Goal: Information Seeking & Learning: Learn about a topic

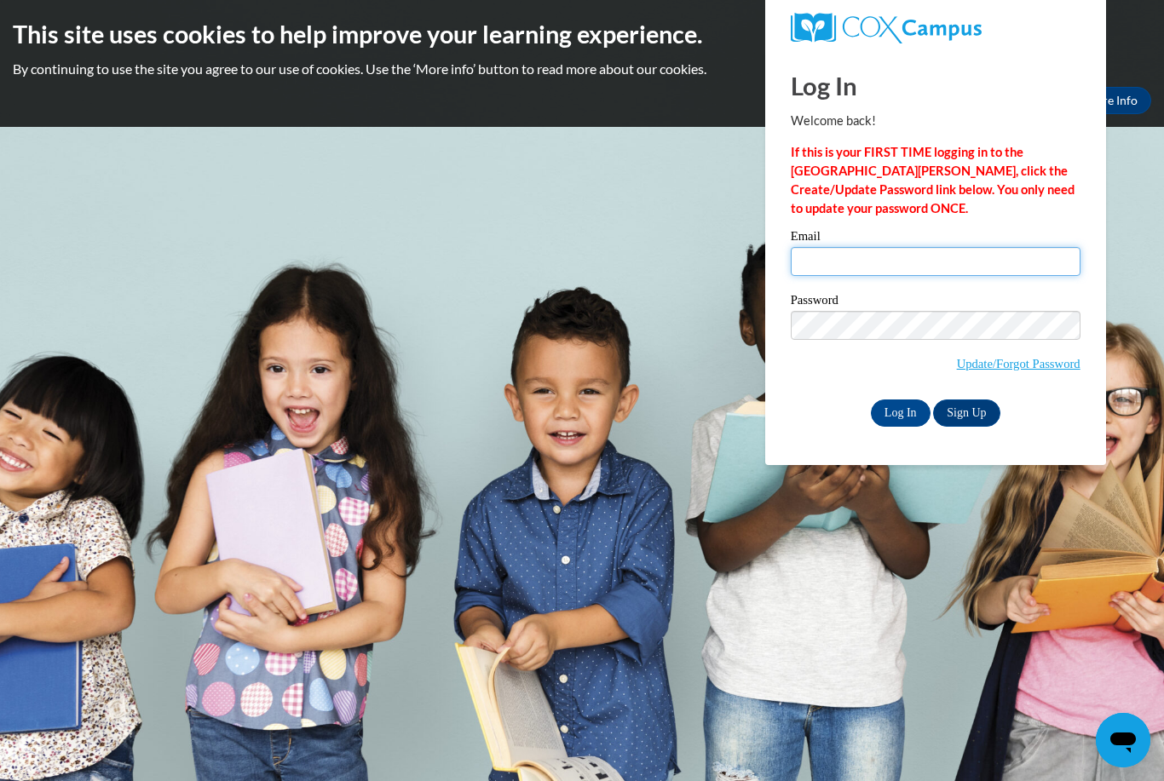
type input "sehost@kusd.edu"
click at [900, 412] on input "Log In" at bounding box center [901, 413] width 60 height 27
click at [914, 412] on input "Log In" at bounding box center [901, 413] width 60 height 27
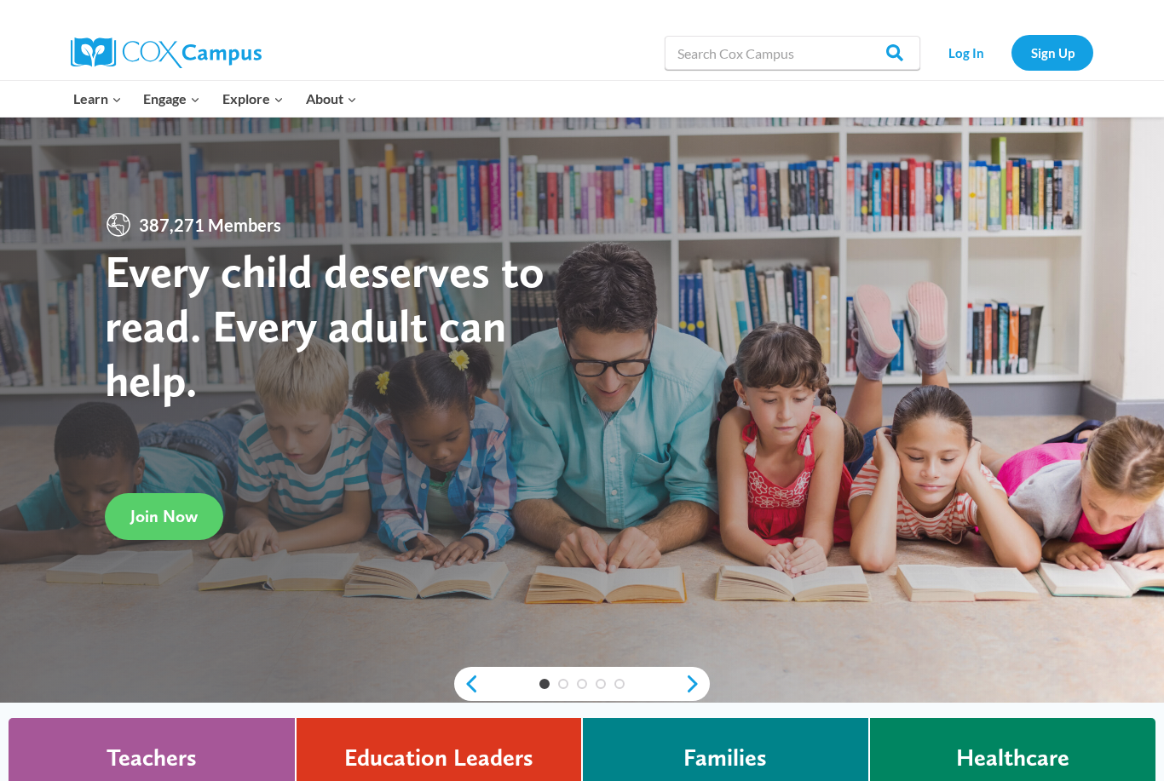
click at [956, 57] on link "Log In" at bounding box center [966, 52] width 74 height 35
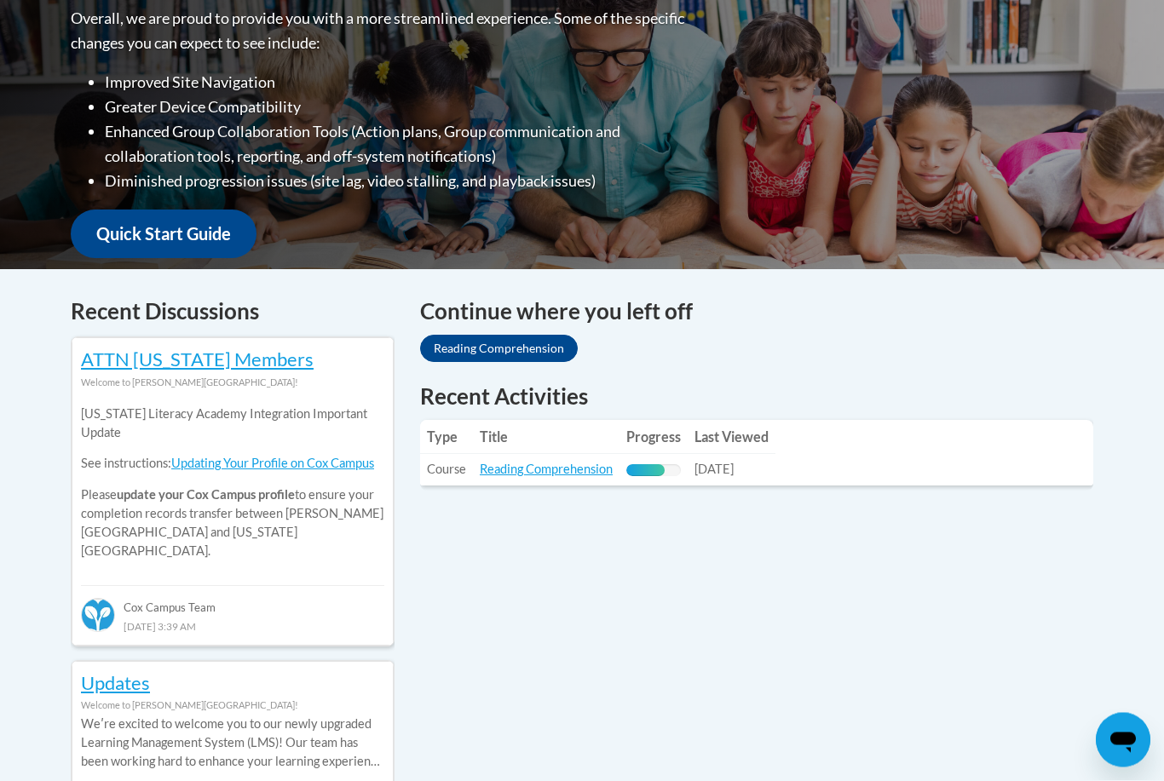
scroll to position [459, 0]
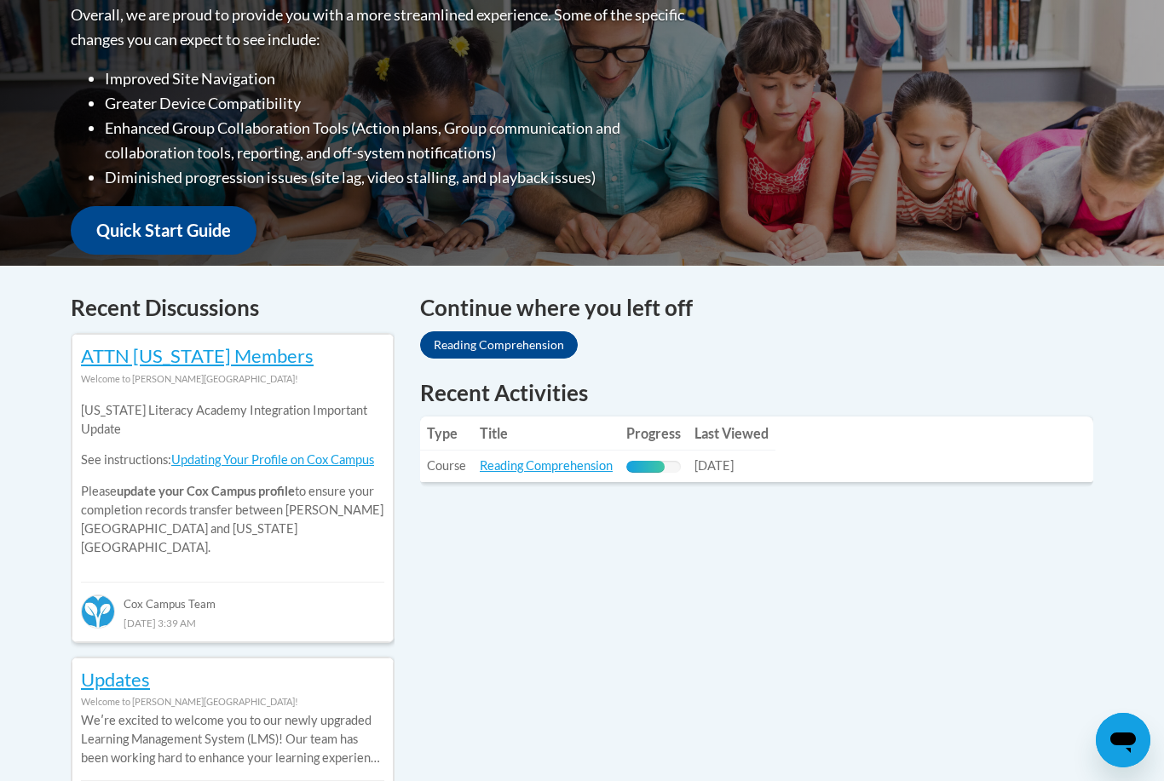
click at [559, 458] on link "Reading Comprehension" at bounding box center [546, 465] width 133 height 14
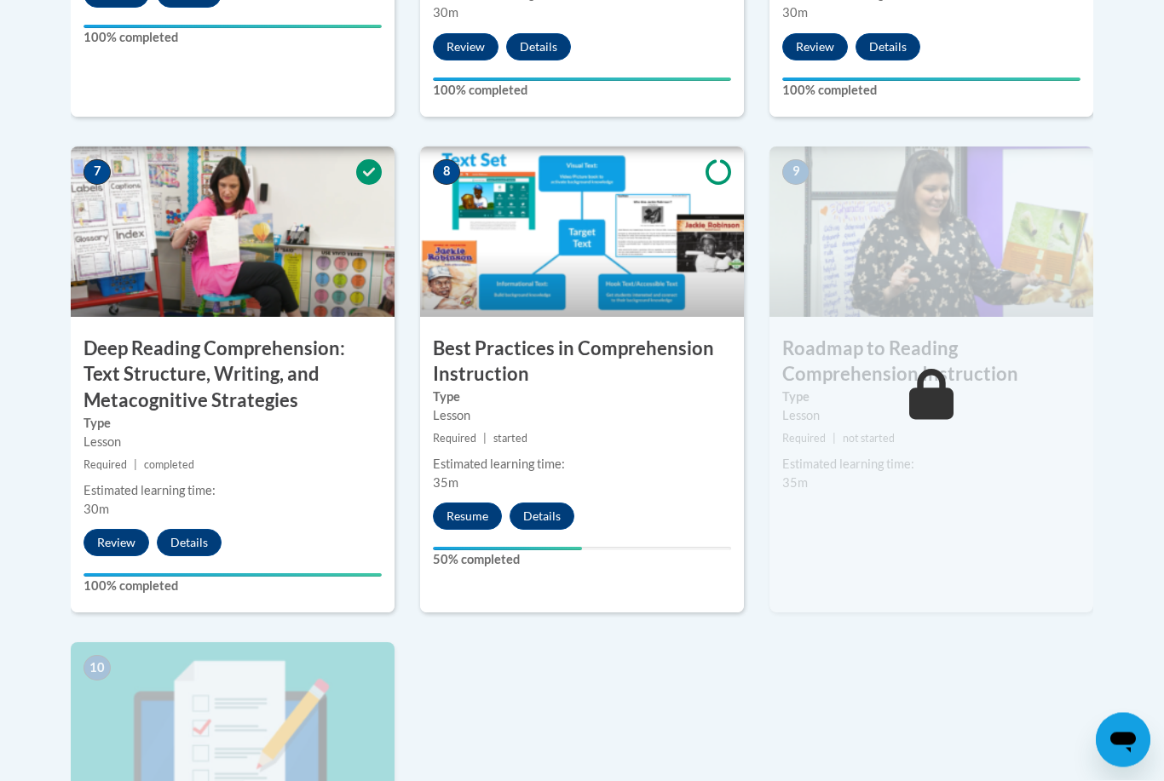
scroll to position [1367, 0]
click at [463, 516] on button "Resume" at bounding box center [467, 516] width 69 height 27
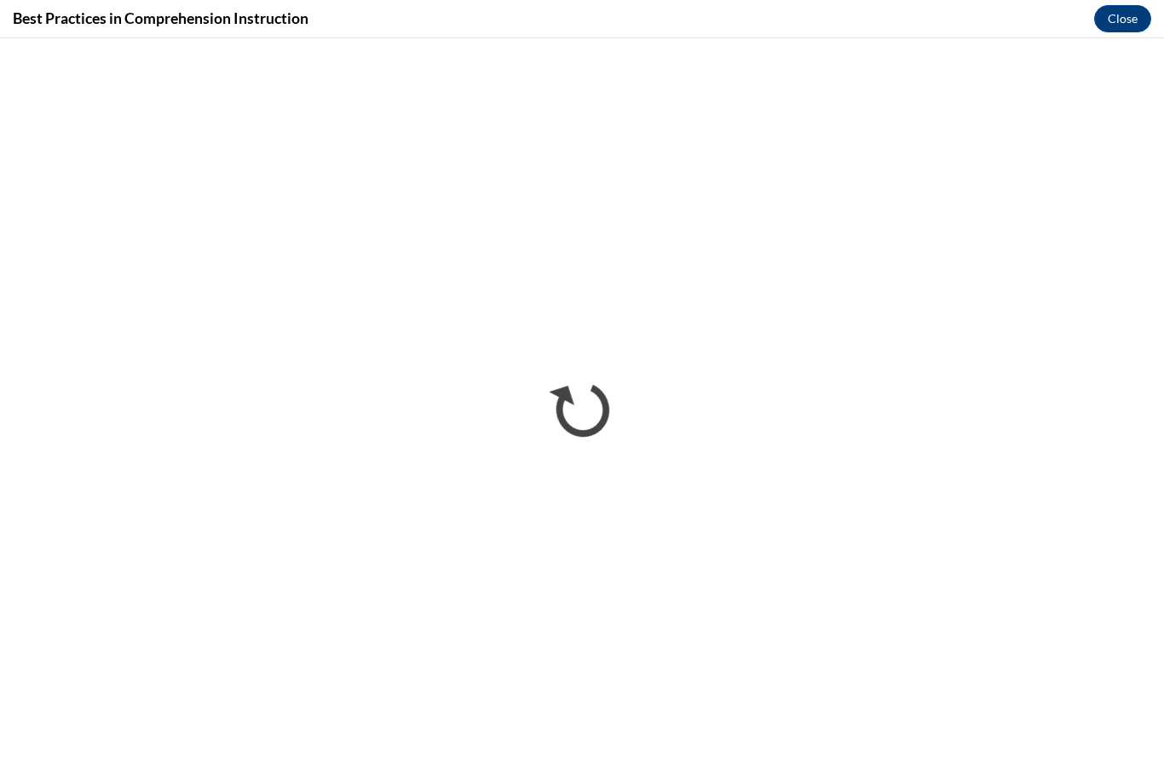
scroll to position [0, 0]
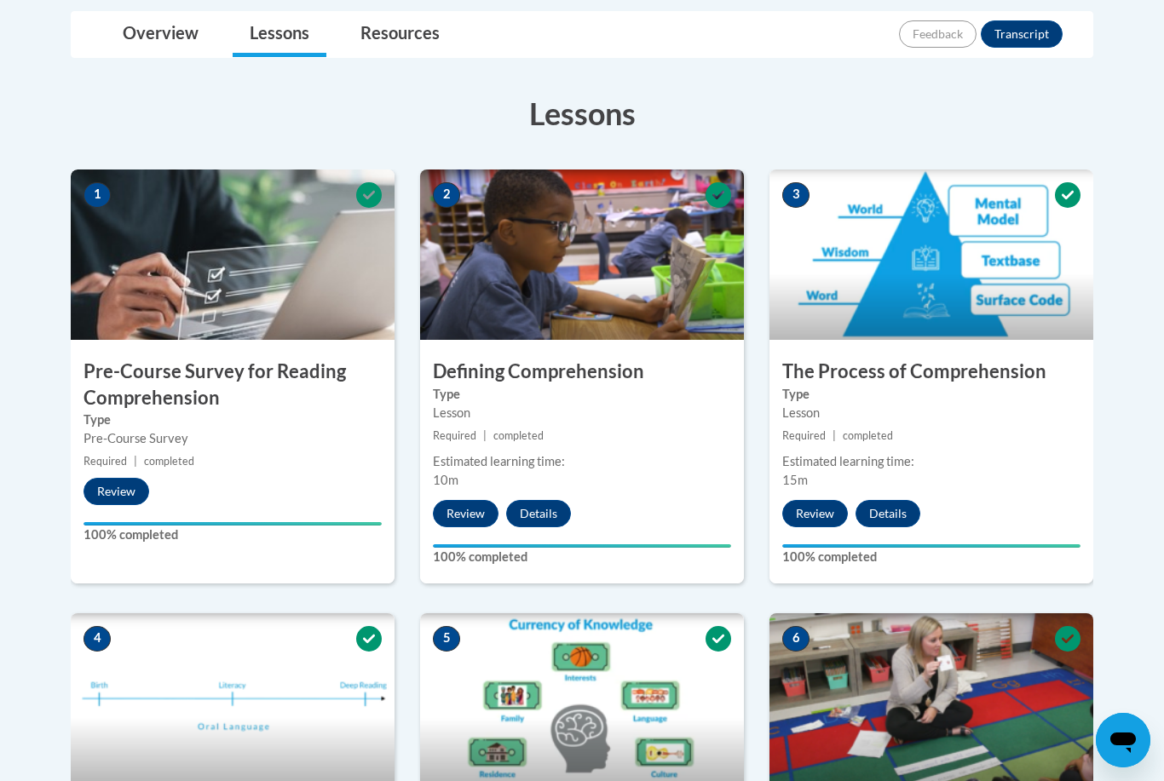
scroll to position [402, 0]
